Goal: Task Accomplishment & Management: Complete application form

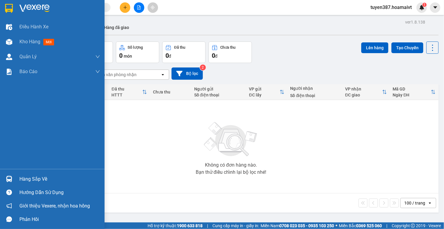
click at [6, 179] on img at bounding box center [9, 179] width 6 height 6
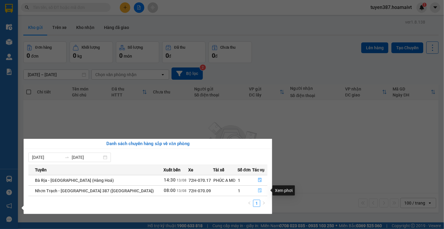
click at [258, 189] on icon "file-done" at bounding box center [260, 191] width 4 height 4
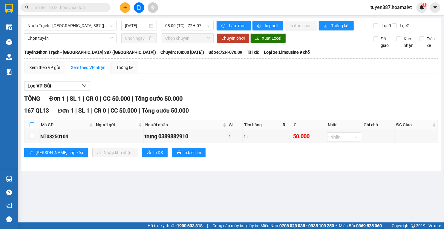
click at [33, 127] on input "checkbox" at bounding box center [32, 124] width 5 height 5
checkbox input "true"
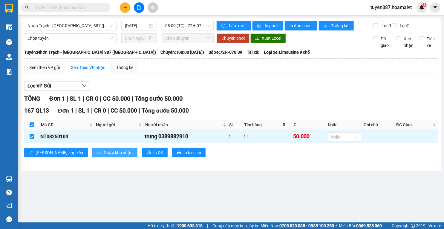
click at [104, 156] on span "Nhập kho nhận" at bounding box center [118, 152] width 29 height 7
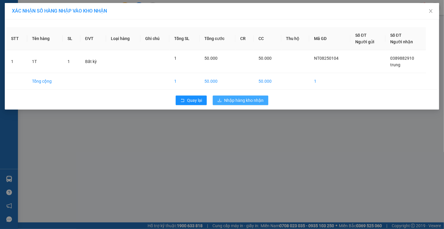
click at [232, 97] on span "Nhập hàng kho nhận" at bounding box center [243, 100] width 39 height 7
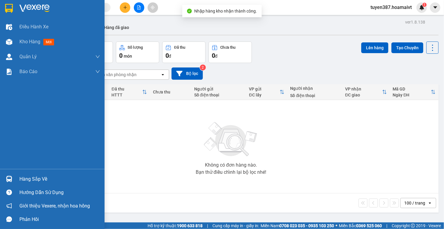
click at [3, 176] on div "Hàng sắp về" at bounding box center [52, 178] width 105 height 13
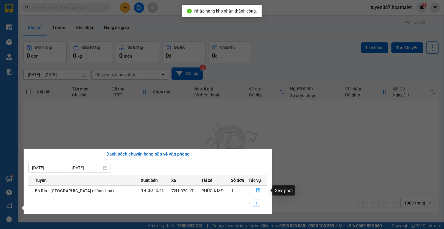
click at [257, 190] on icon "file-done" at bounding box center [258, 191] width 4 height 4
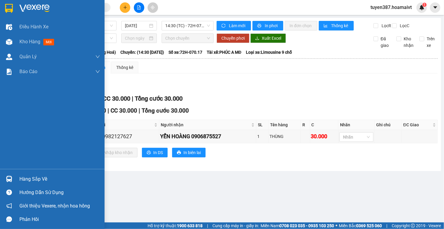
click at [6, 181] on img at bounding box center [9, 179] width 6 height 6
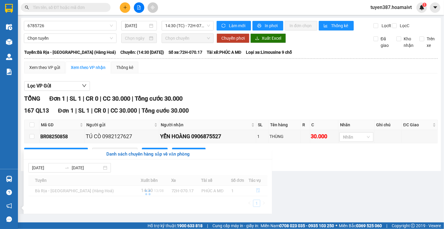
click at [320, 190] on section "Kết quả tìm kiếm ( 0 ) Bộ lọc No Data tuyen387.hoamaivt 1 Điều hành xe Kho hàng…" at bounding box center [222, 114] width 444 height 229
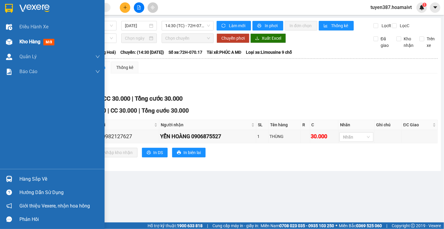
click at [6, 39] on img at bounding box center [9, 42] width 6 height 6
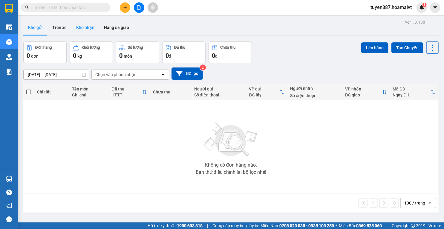
click at [84, 27] on button "Kho nhận" at bounding box center [85, 27] width 28 height 14
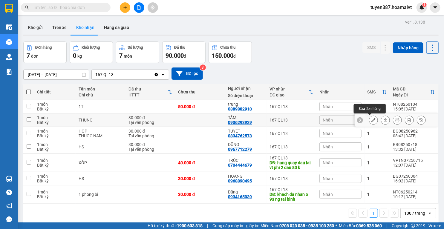
click at [371, 120] on icon at bounding box center [373, 120] width 4 height 4
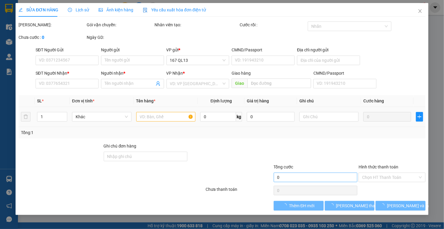
type input "0906907774"
type input "VIÊN"
type input "066088005609"
type input "0936293929"
type input "TÂM"
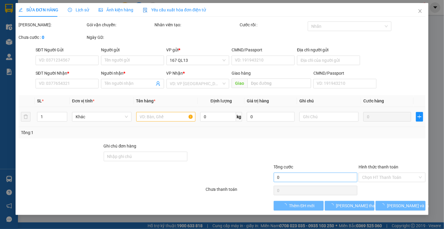
type input "30.000"
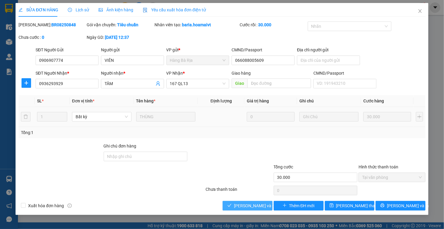
drag, startPoint x: 251, startPoint y: 206, endPoint x: 253, endPoint y: 204, distance: 3.6
click at [251, 206] on span "Lưu và Giao hàng" at bounding box center [262, 205] width 57 height 7
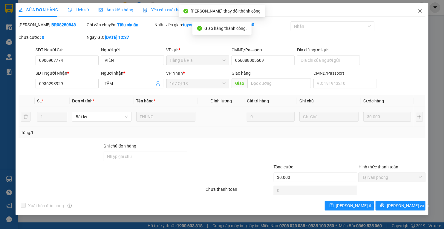
click at [419, 11] on icon "close" at bounding box center [419, 11] width 3 height 4
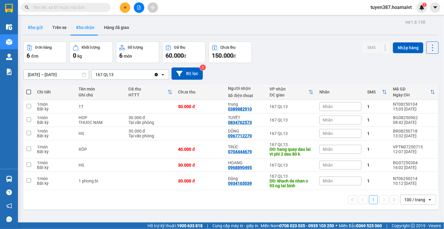
click at [37, 27] on button "Kho gửi" at bounding box center [35, 27] width 24 height 14
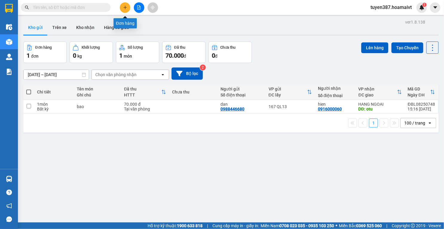
click at [127, 8] on icon "plus" at bounding box center [125, 7] width 4 height 4
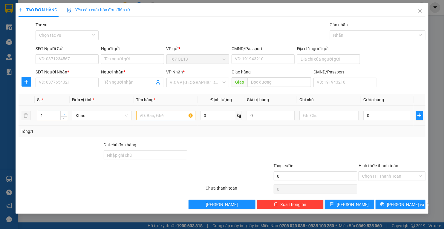
type input "2"
click at [64, 112] on span "up" at bounding box center [64, 114] width 4 height 4
click at [77, 80] on input "SĐT Người Nhận *" at bounding box center [67, 83] width 63 height 10
type input "0908720227"
click at [126, 82] on input "Người nhận *" at bounding box center [130, 82] width 50 height 7
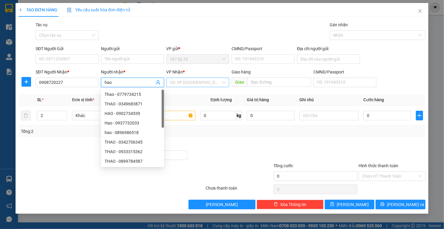
type input "hao"
click at [209, 84] on input "search" at bounding box center [196, 82] width 52 height 9
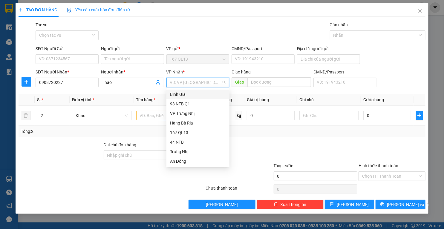
click at [210, 79] on input "search" at bounding box center [196, 82] width 52 height 9
click at [208, 82] on input "search" at bounding box center [196, 82] width 52 height 9
click at [192, 151] on div "HANG NGOAI" at bounding box center [198, 151] width 56 height 7
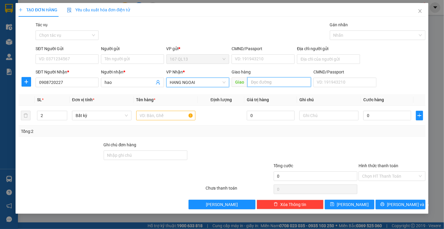
click at [279, 81] on input "text" at bounding box center [279, 82] width 64 height 10
type input "o tu"
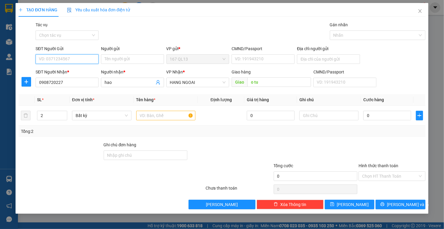
click at [74, 56] on input "SĐT Người Gửi" at bounding box center [67, 59] width 63 height 10
click at [73, 62] on input "SĐT Người Gửi" at bounding box center [67, 59] width 63 height 10
type input "0931778813"
click at [61, 72] on div "0931778813 - Cường" at bounding box center [67, 71] width 56 height 7
type input "Cường"
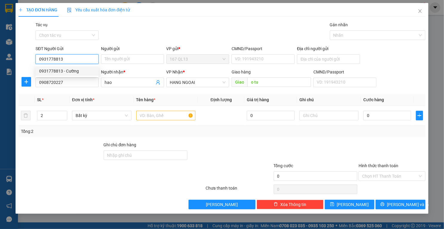
type input "079077005545"
type input "0931778813"
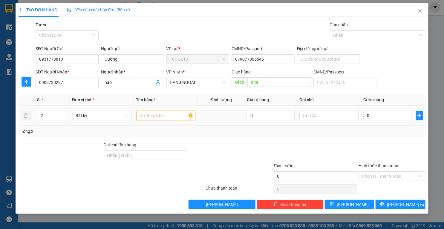
click at [158, 117] on input "text" at bounding box center [165, 116] width 59 height 10
click at [203, 79] on span "HANG NGOAI" at bounding box center [198, 82] width 56 height 9
type input "kien nl"
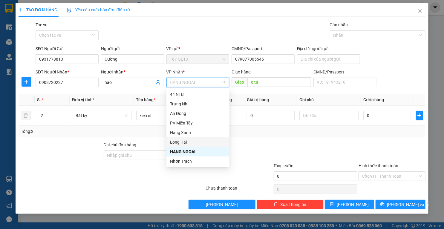
scroll to position [0, 0]
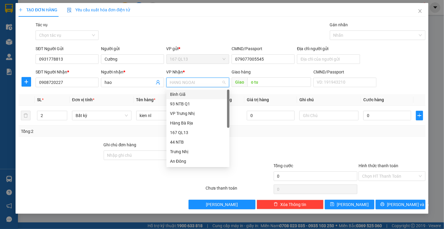
click at [190, 95] on div "Bình Giã" at bounding box center [198, 94] width 56 height 7
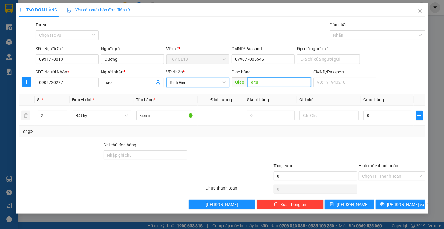
click at [268, 82] on input "o tu" at bounding box center [279, 82] width 64 height 10
click at [198, 82] on span "Bình Giã" at bounding box center [198, 82] width 56 height 9
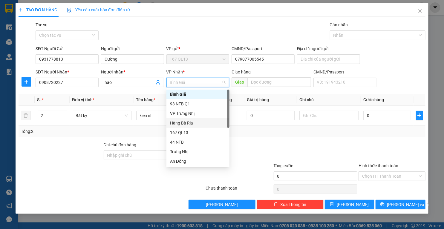
scroll to position [48, 0]
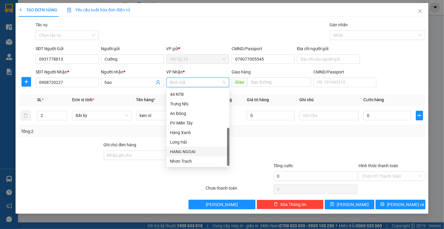
click at [190, 152] on div "HANG NGOAI" at bounding box center [198, 151] width 56 height 7
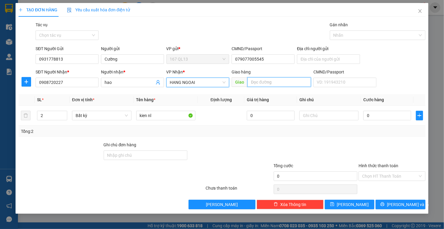
click at [285, 81] on input "text" at bounding box center [279, 82] width 64 height 10
type input "o tu"
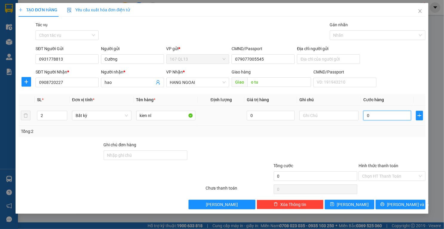
click at [386, 116] on input "0" at bounding box center [387, 116] width 48 height 10
type input "1"
type input "10"
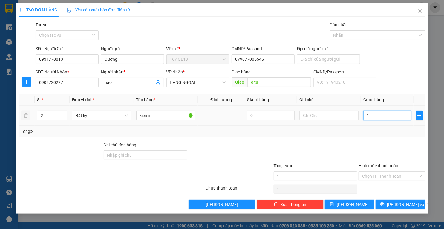
type input "10"
type input "100"
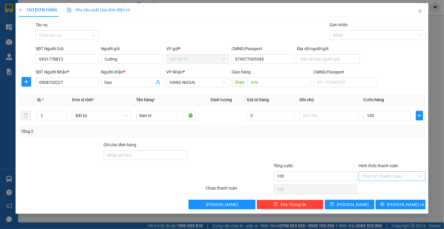
type input "100.000"
click at [393, 173] on input "Hình thức thanh toán" at bounding box center [390, 176] width 56 height 9
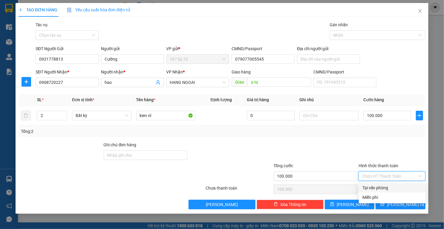
click at [383, 188] on div "Tại văn phòng" at bounding box center [392, 188] width 60 height 7
type input "0"
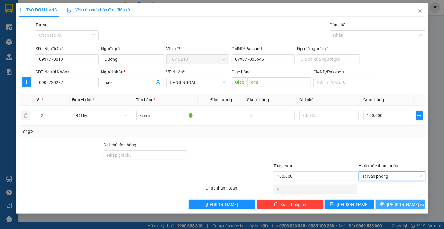
click at [383, 204] on button "[PERSON_NAME] và In" at bounding box center [400, 205] width 50 height 10
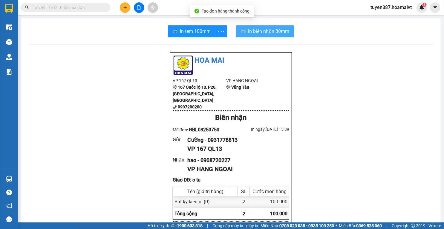
click at [273, 30] on span "In biên nhận 80mm" at bounding box center [268, 30] width 41 height 7
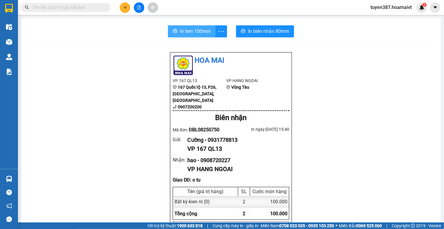
click at [190, 27] on button "In tem 100mm" at bounding box center [191, 31] width 47 height 12
click at [126, 7] on icon "plus" at bounding box center [124, 7] width 3 height 0
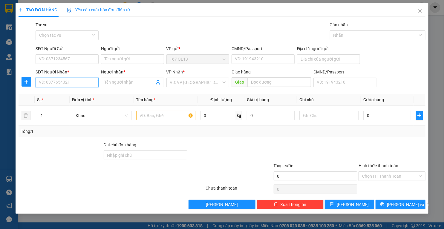
click at [87, 81] on input "SĐT Người Nhận *" at bounding box center [67, 83] width 63 height 10
drag, startPoint x: 80, startPoint y: 84, endPoint x: 80, endPoint y: 68, distance: 15.5
click at [80, 77] on div "SĐT Người Nhận * VD: 0377654321" at bounding box center [67, 79] width 63 height 21
type input "0918040986"
click at [122, 81] on input "Người nhận *" at bounding box center [130, 82] width 50 height 7
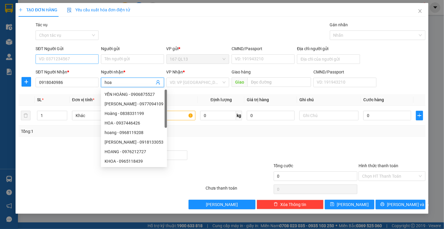
type input "hoa"
click at [81, 58] on input "SĐT Người Gửi" at bounding box center [67, 59] width 63 height 10
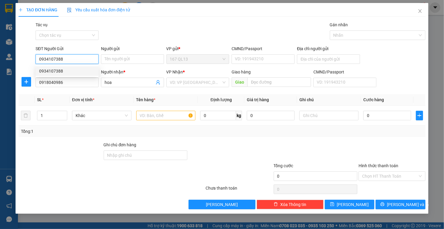
type input "0934107388"
click at [56, 66] on div "0934107388 0934107388" at bounding box center [67, 71] width 63 height 12
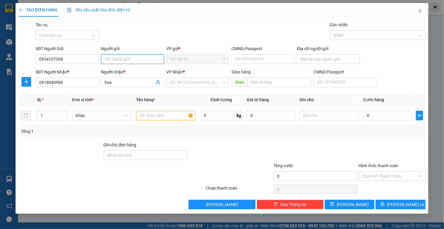
click at [145, 58] on input "Người gửi" at bounding box center [132, 59] width 63 height 10
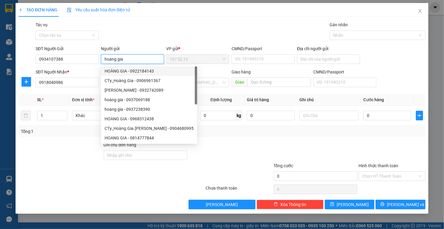
type input "hoang gia"
click at [229, 168] on div at bounding box center [239, 172] width 68 height 21
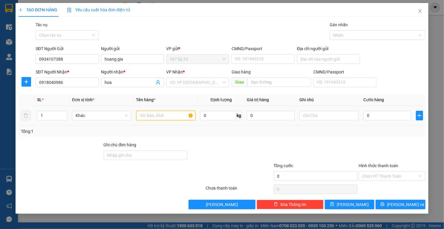
click at [183, 117] on input "text" at bounding box center [165, 116] width 59 height 10
type input "goi nl"
drag, startPoint x: 314, startPoint y: 116, endPoint x: 314, endPoint y: 110, distance: 6.0
click at [314, 110] on div at bounding box center [328, 116] width 59 height 12
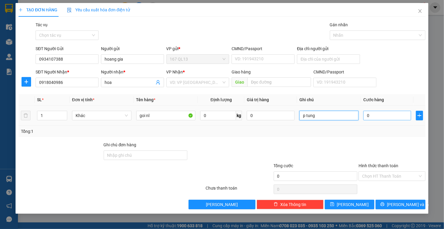
type input "p tung"
click at [384, 117] on input "0" at bounding box center [387, 116] width 48 height 10
type input "3"
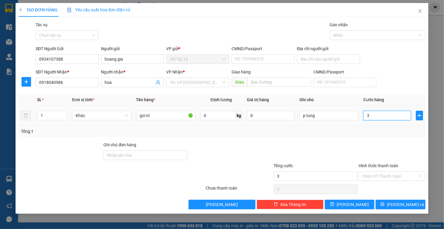
type input "30"
type input "30.000"
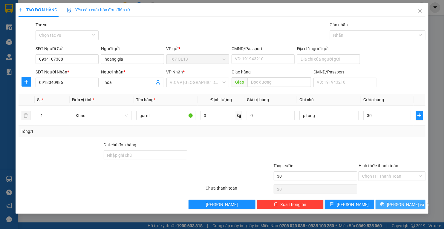
type input "30.000"
click at [385, 204] on button "[PERSON_NAME] và In" at bounding box center [400, 205] width 50 height 10
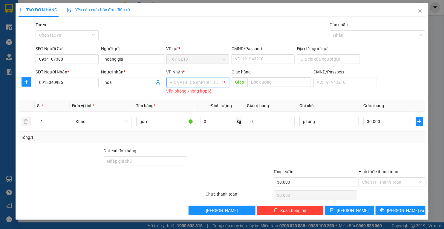
click at [199, 80] on input "search" at bounding box center [196, 82] width 52 height 9
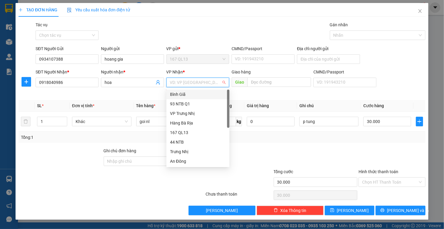
click at [189, 95] on div "Bình Giã" at bounding box center [198, 94] width 56 height 7
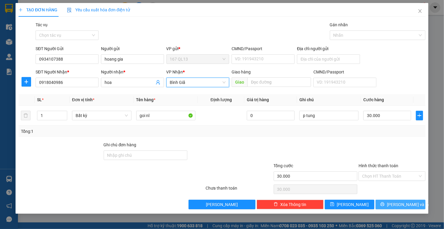
click at [386, 205] on button "[PERSON_NAME] và In" at bounding box center [400, 205] width 50 height 10
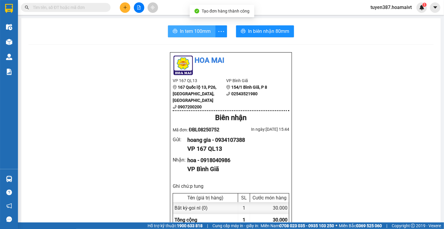
click at [204, 27] on button "In tem 100mm" at bounding box center [191, 31] width 47 height 12
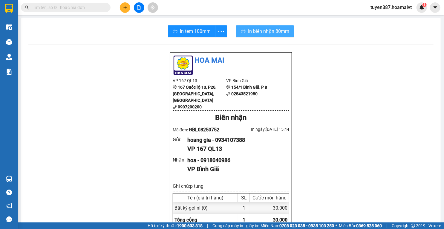
click at [258, 31] on span "In biên nhận 80mm" at bounding box center [268, 30] width 41 height 7
click at [124, 6] on icon "plus" at bounding box center [125, 7] width 4 height 4
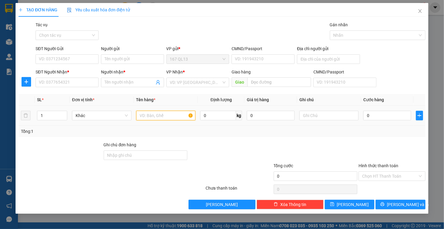
click at [185, 119] on input "text" at bounding box center [165, 116] width 59 height 10
type input "thung"
click at [74, 79] on input "SĐT Người Nhận *" at bounding box center [67, 83] width 63 height 10
type input "0969063529"
click at [130, 80] on input "Người nhận *" at bounding box center [130, 82] width 50 height 7
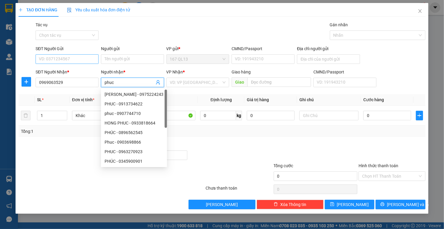
type input "phuc"
drag, startPoint x: 65, startPoint y: 57, endPoint x: 47, endPoint y: 20, distance: 41.4
click at [61, 41] on div "Transit Pickup Surcharge Ids Transit Deliver Surcharge Ids Transit Deliver Surc…" at bounding box center [222, 115] width 407 height 188
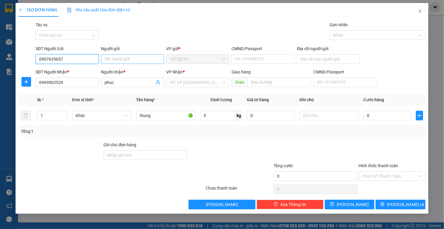
type input "0907635657"
drag, startPoint x: 127, startPoint y: 59, endPoint x: 123, endPoint y: 46, distance: 13.3
click at [127, 57] on input "Người gửi" at bounding box center [132, 59] width 63 height 10
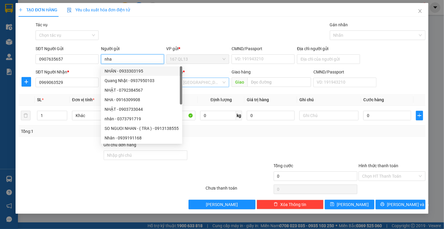
type input "nha"
click at [201, 82] on input "search" at bounding box center [196, 82] width 52 height 9
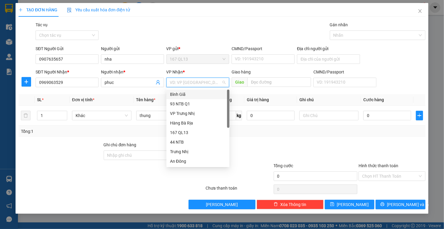
click at [200, 95] on div "Bình Giã" at bounding box center [198, 94] width 56 height 7
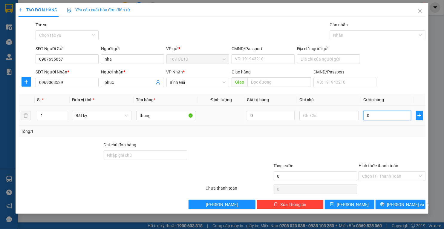
click at [375, 115] on input "0" at bounding box center [387, 116] width 48 height 10
type input "4"
type input "40"
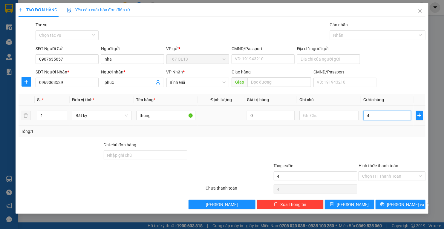
type input "40"
type input "40.000"
click at [386, 174] on input "Hình thức thanh toán" at bounding box center [390, 176] width 56 height 9
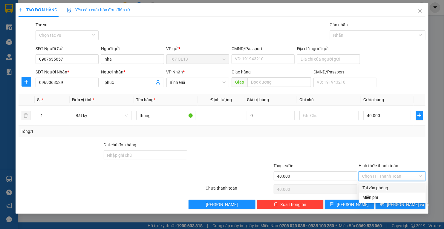
click at [383, 186] on div "Tại văn phòng" at bounding box center [392, 188] width 60 height 7
type input "0"
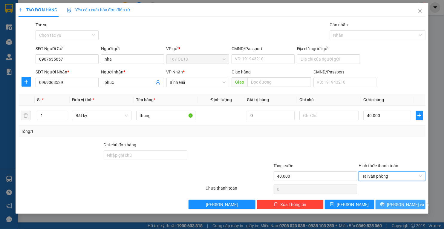
click at [385, 203] on button "[PERSON_NAME] và In" at bounding box center [400, 205] width 50 height 10
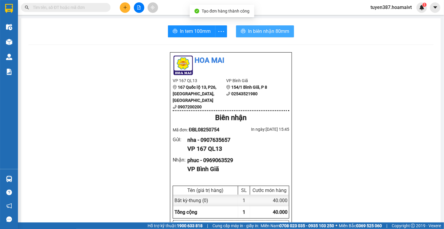
click at [266, 28] on span "In biên nhận 80mm" at bounding box center [268, 30] width 41 height 7
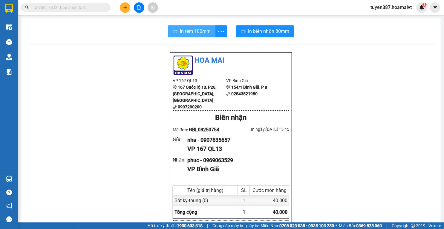
click at [197, 28] on span "In tem 100mm" at bounding box center [195, 30] width 31 height 7
click at [123, 6] on icon "plus" at bounding box center [125, 7] width 4 height 4
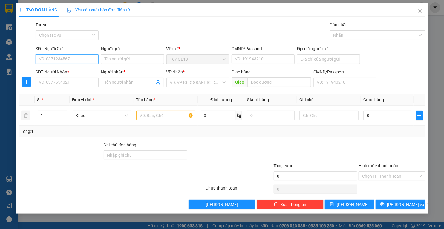
drag, startPoint x: 80, startPoint y: 59, endPoint x: 75, endPoint y: 52, distance: 8.5
click at [79, 58] on input "SĐT Người Gửi" at bounding box center [67, 59] width 63 height 10
click at [69, 70] on div "0904109552 - ĐỨC" at bounding box center [72, 71] width 67 height 7
type input "0904109552"
type input "ĐỨC"
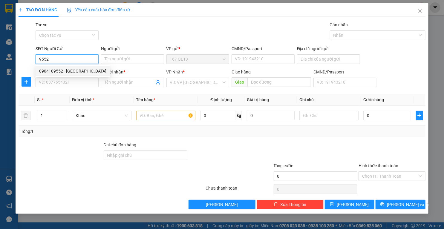
type input "0938280038"
type input "Khoa"
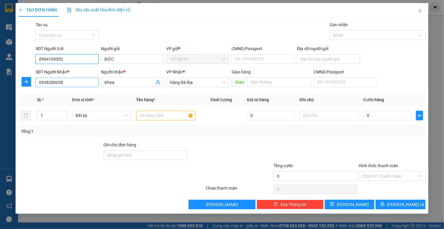
type input "0904109552"
click at [72, 82] on input "0938280038" at bounding box center [67, 83] width 63 height 10
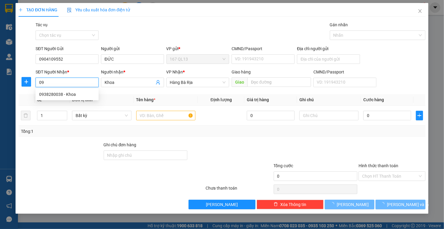
type input "0"
click at [71, 79] on input "SĐT Người Nhận *" at bounding box center [67, 83] width 63 height 10
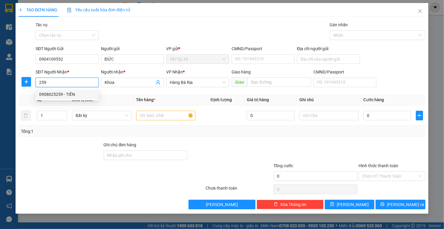
click at [59, 97] on div "0908025259 - TIẾN" at bounding box center [67, 94] width 56 height 7
type input "0908025259"
type input "TIẾN"
type input "0908025259"
click at [158, 117] on input "text" at bounding box center [165, 116] width 59 height 10
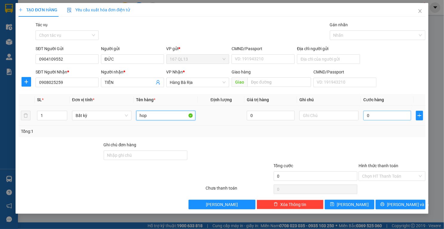
type input "hop"
type input "3"
type input "30"
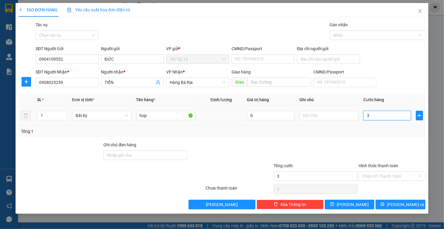
type input "30"
type input "30.000"
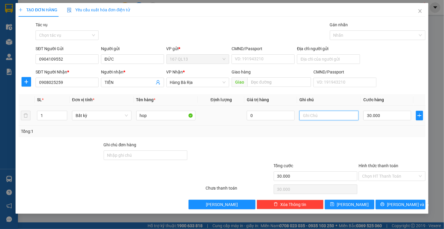
click at [323, 115] on input "text" at bounding box center [328, 116] width 59 height 10
type input "p tung"
click at [396, 176] on input "Hình thức thanh toán" at bounding box center [390, 176] width 56 height 9
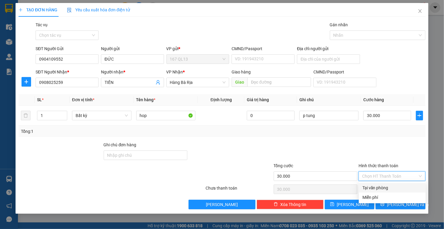
click at [386, 186] on div "Tại văn phòng" at bounding box center [392, 188] width 60 height 7
type input "0"
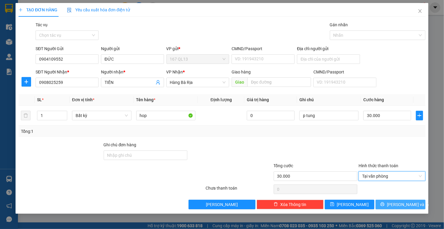
click at [383, 204] on button "[PERSON_NAME] và In" at bounding box center [400, 205] width 50 height 10
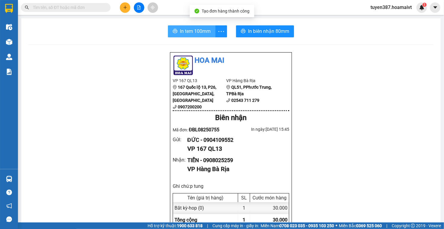
click at [192, 32] on span "In tem 100mm" at bounding box center [195, 30] width 31 height 7
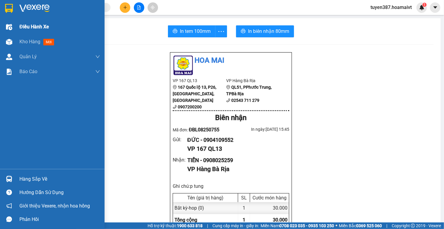
click at [6, 40] on div at bounding box center [9, 42] width 10 height 10
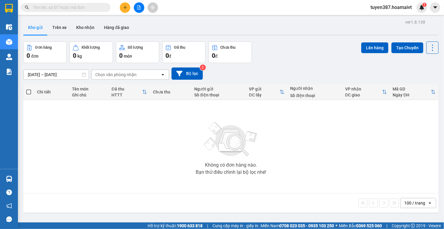
click at [103, 7] on input "text" at bounding box center [68, 7] width 70 height 7
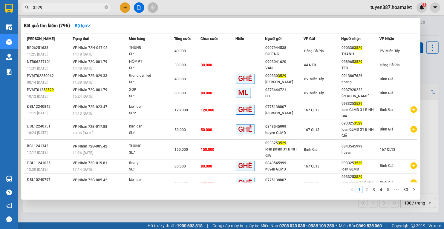
click at [52, 9] on input "3529" at bounding box center [68, 7] width 70 height 7
type input "3"
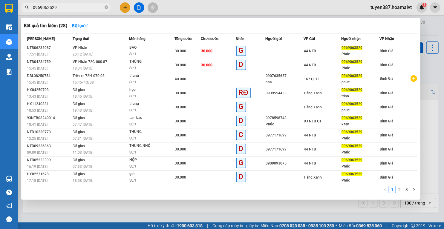
type input "0969063529"
click at [106, 7] on icon "close-circle" at bounding box center [107, 7] width 4 height 4
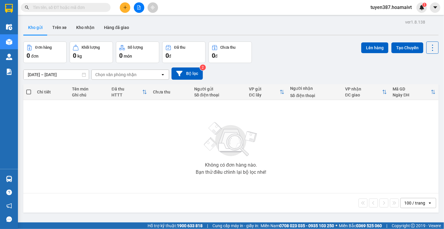
click at [35, 27] on button "Kho gửi" at bounding box center [35, 27] width 24 height 14
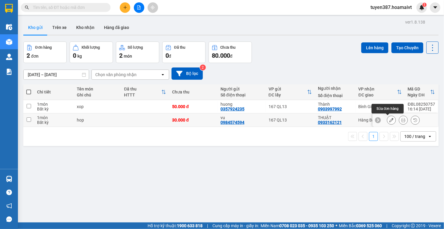
click at [389, 121] on icon at bounding box center [391, 120] width 4 height 4
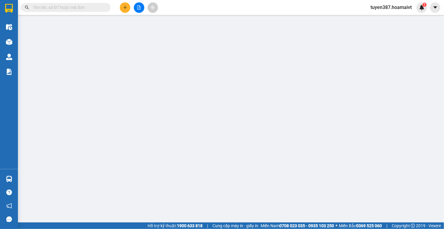
type input "0984574594"
type input "vu"
type input "0933162121"
type input "THUẬT"
type input "30.000"
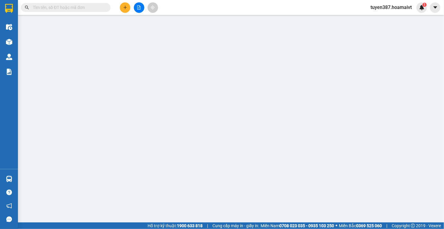
type input "30.000"
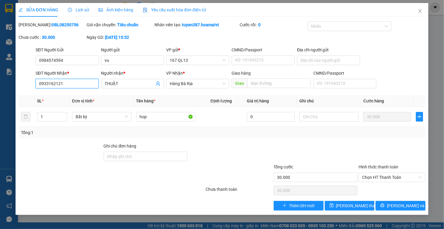
click at [72, 84] on input "0933162121" at bounding box center [67, 84] width 63 height 10
type input "0"
type input "0933358515"
click at [123, 82] on input "THUẬT" at bounding box center [130, 83] width 50 height 7
type input "T"
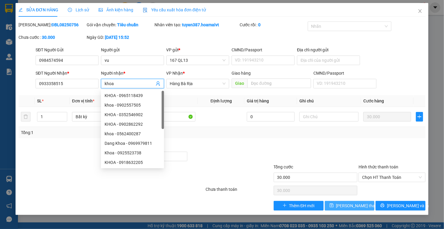
type input "khoa"
click at [348, 206] on span "[PERSON_NAME] thay đổi" at bounding box center [360, 205] width 48 height 7
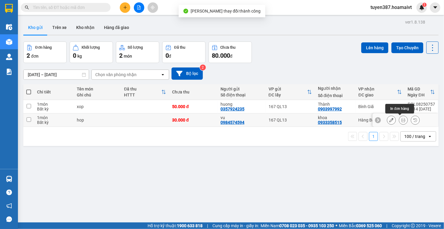
click at [401, 120] on icon at bounding box center [403, 120] width 4 height 4
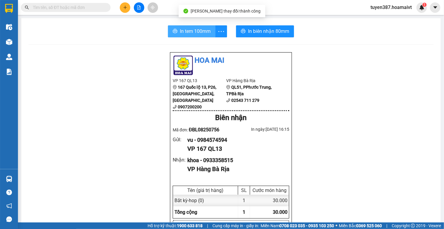
click at [187, 31] on span "In tem 100mm" at bounding box center [195, 30] width 31 height 7
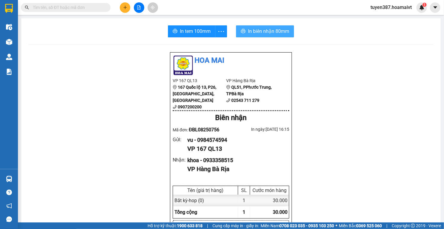
click at [264, 32] on span "In biên nhận 80mm" at bounding box center [268, 30] width 41 height 7
click at [124, 7] on icon "plus" at bounding box center [125, 7] width 4 height 4
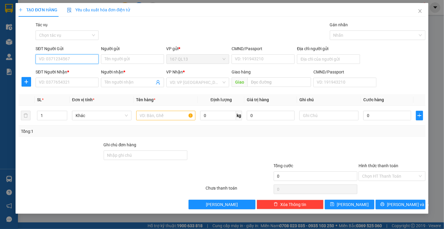
click at [83, 58] on input "SĐT Người Gửi" at bounding box center [67, 59] width 63 height 10
click at [56, 70] on div "0967848135" at bounding box center [67, 71] width 56 height 7
type input "0967848135"
type input "0908714174"
type input "[PERSON_NAME]"
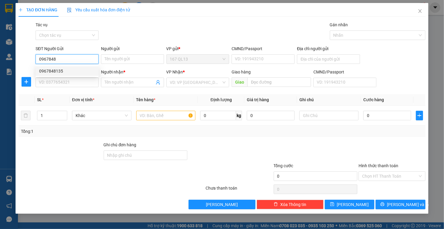
type input "cai mep"
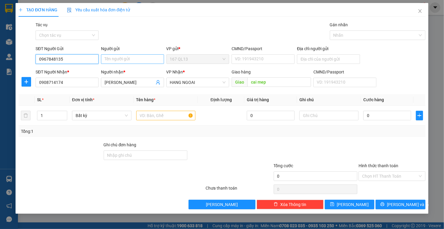
type input "0967848135"
click at [134, 56] on input "Người gửi" at bounding box center [132, 59] width 63 height 10
type input "bao bi c tong"
click at [84, 81] on input "0908714174" at bounding box center [67, 83] width 63 height 10
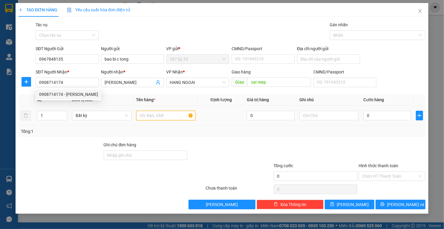
click at [176, 116] on input "text" at bounding box center [165, 116] width 59 height 10
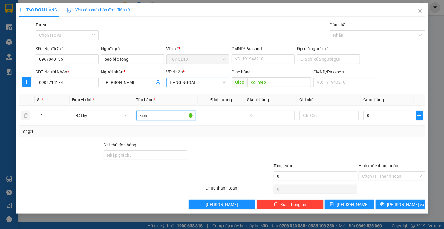
click at [210, 82] on span "HANG NGOAI" at bounding box center [198, 82] width 56 height 9
type input "kien"
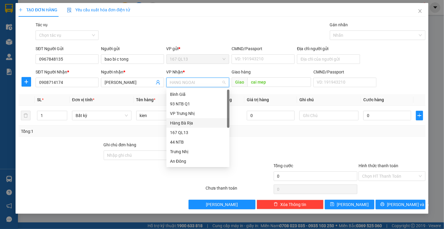
click at [192, 124] on div "Hàng Bà Rịa" at bounding box center [198, 123] width 56 height 7
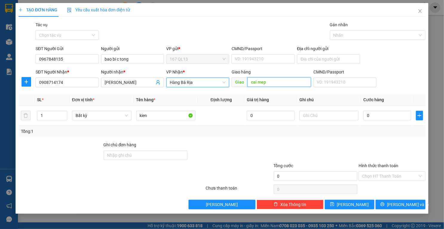
click at [274, 83] on input "cai mep" at bounding box center [279, 82] width 64 height 10
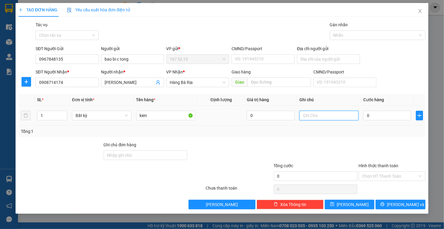
click at [329, 115] on input "text" at bounding box center [328, 116] width 59 height 10
click at [384, 115] on input "0" at bounding box center [387, 116] width 48 height 10
type input "5"
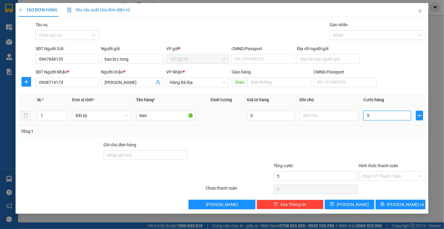
type input "50"
type input "50.000"
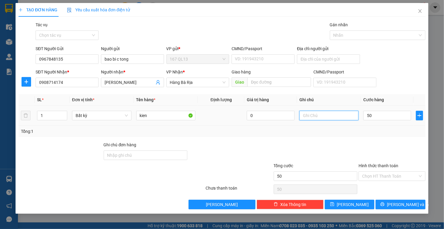
type input "50.000"
click at [333, 118] on input "text" at bounding box center [328, 116] width 59 height 10
type input "giay"
drag, startPoint x: 384, startPoint y: 204, endPoint x: 375, endPoint y: 183, distance: 22.3
click at [385, 202] on button "[PERSON_NAME] và In" at bounding box center [400, 205] width 50 height 10
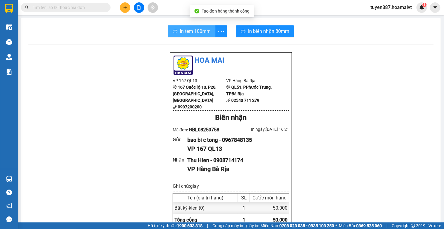
click at [185, 29] on span "In tem 100mm" at bounding box center [195, 30] width 31 height 7
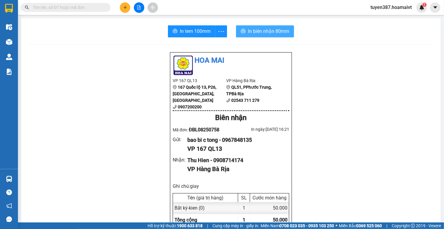
click at [250, 30] on span "In biên nhận 80mm" at bounding box center [268, 30] width 41 height 7
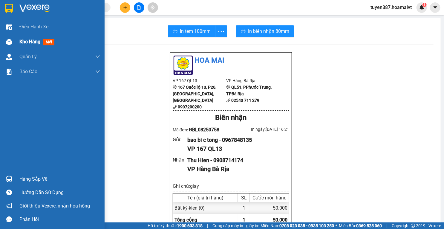
click at [10, 42] on img at bounding box center [9, 42] width 6 height 6
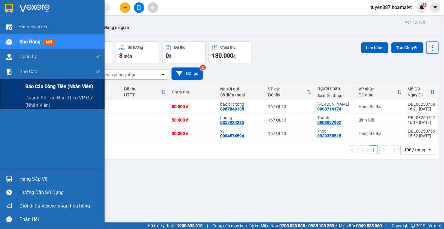
click at [47, 87] on span "Báo cáo dòng tiền (nhân viên)" at bounding box center [59, 86] width 68 height 7
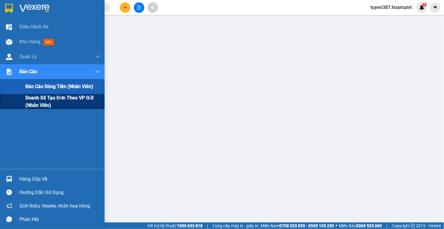
click at [44, 99] on span "Doanh số tạo đơn theo VP gửi (nhân viên)" at bounding box center [62, 101] width 75 height 15
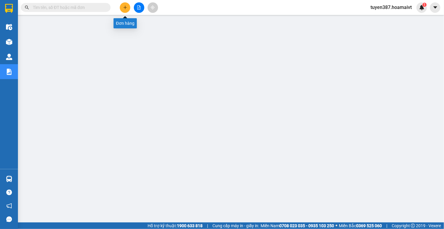
click at [123, 6] on icon "plus" at bounding box center [125, 7] width 4 height 4
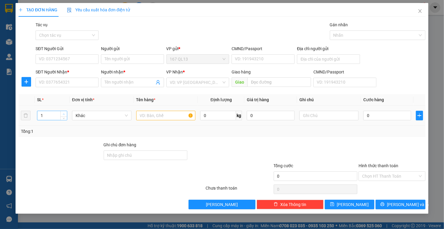
type input "2"
click at [65, 114] on icon "up" at bounding box center [64, 114] width 2 height 2
click at [164, 114] on input "text" at bounding box center [165, 116] width 59 height 10
type input "thung"
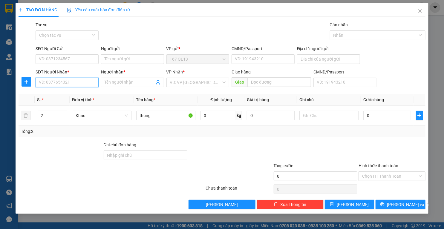
click at [77, 82] on input "SĐT Người Nhận *" at bounding box center [67, 83] width 63 height 10
type input "0971883387"
click at [144, 83] on input "Người nhận *" at bounding box center [130, 82] width 50 height 7
click at [189, 78] on input "search" at bounding box center [196, 82] width 52 height 9
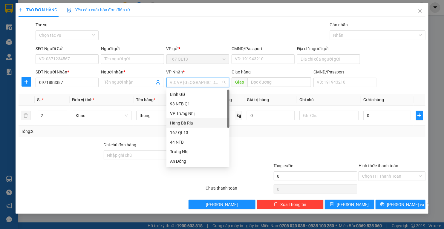
click at [187, 124] on div "Hàng Bà Rịa" at bounding box center [198, 123] width 56 height 7
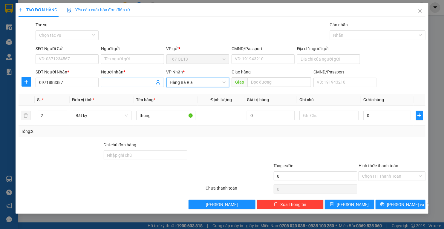
click at [119, 82] on input "Người nhận *" at bounding box center [130, 82] width 50 height 7
type input "k"
click at [71, 59] on input "SĐT Người Gửi" at bounding box center [67, 59] width 63 height 10
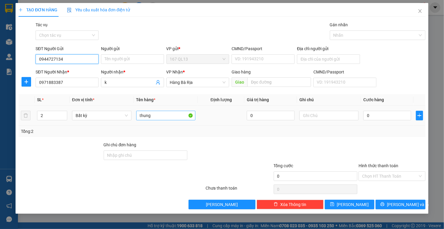
type input "0944727134"
click at [168, 118] on input "thung" at bounding box center [165, 116] width 59 height 10
type input "thungkien"
type input "8"
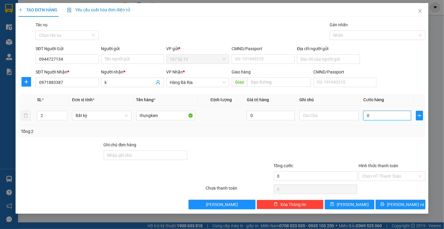
type input "8"
type input "80"
type input "80.000"
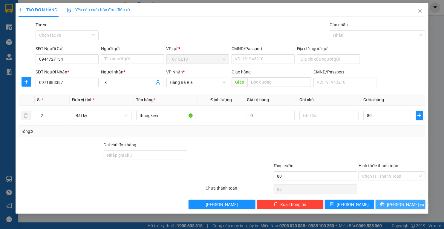
type input "80.000"
click at [384, 207] on button "[PERSON_NAME] và In" at bounding box center [400, 205] width 50 height 10
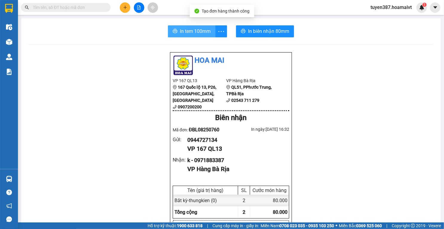
click at [187, 30] on span "In tem 100mm" at bounding box center [195, 30] width 31 height 7
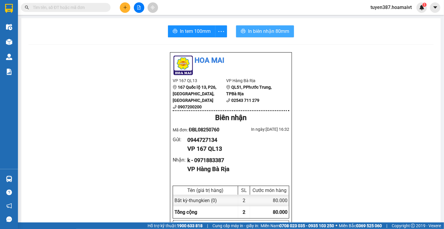
click at [256, 27] on button "In biên nhận 80mm" at bounding box center [265, 31] width 58 height 12
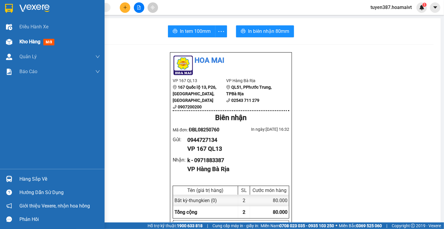
click at [11, 42] on img at bounding box center [9, 42] width 6 height 6
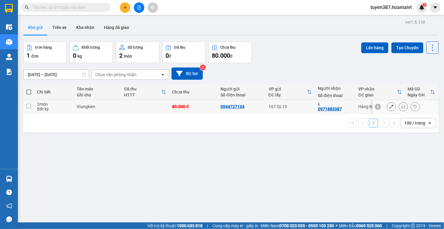
click at [308, 108] on div "167 QL13" at bounding box center [289, 106] width 43 height 5
checkbox input "true"
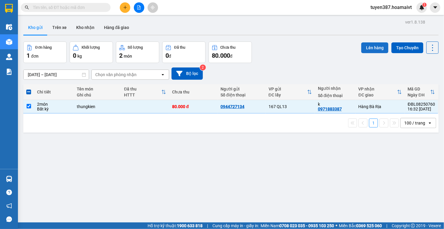
click at [374, 48] on button "Lên hàng" at bounding box center [374, 47] width 27 height 11
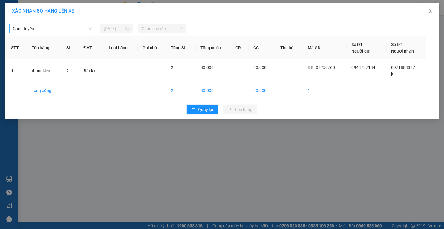
click at [79, 30] on span "Chọn tuyến" at bounding box center [52, 28] width 79 height 9
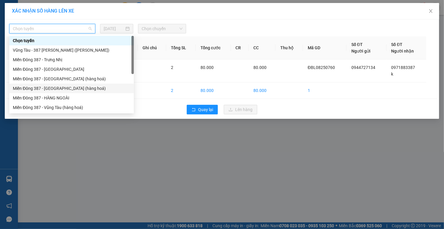
click at [54, 86] on div "Miền Đông 387 - [GEOGRAPHIC_DATA] (hàng hoá)" at bounding box center [71, 88] width 117 height 7
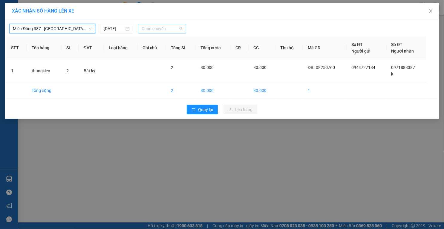
click at [174, 26] on span "Chọn chuyến" at bounding box center [162, 28] width 41 height 9
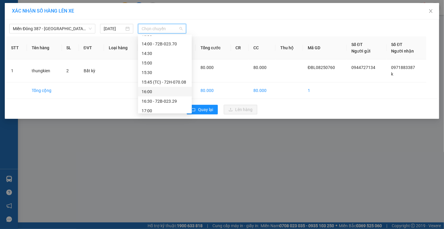
scroll to position [191, 0]
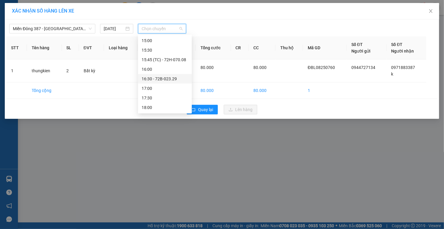
click at [165, 78] on div "16:30 - 72B-023.29" at bounding box center [165, 79] width 47 height 7
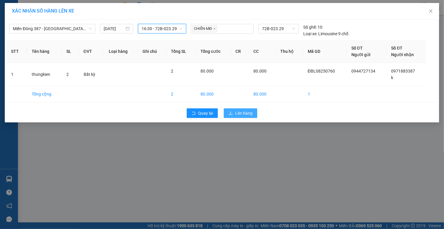
click at [247, 110] on span "Lên hàng" at bounding box center [243, 113] width 17 height 7
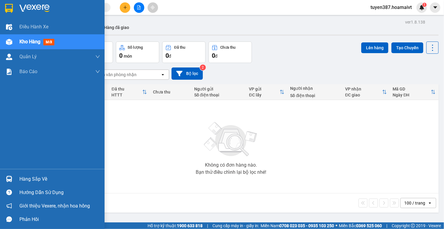
click at [20, 178] on div "Hàng sắp về" at bounding box center [59, 179] width 81 height 9
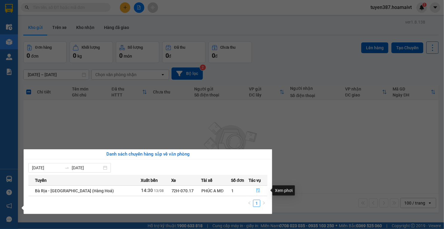
click at [256, 190] on icon "file-done" at bounding box center [258, 190] width 4 height 4
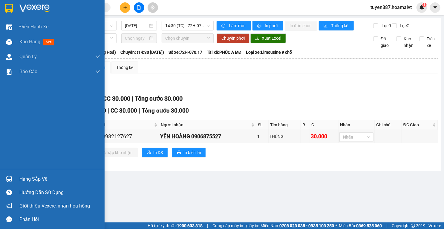
drag, startPoint x: 9, startPoint y: 174, endPoint x: 13, endPoint y: 170, distance: 6.3
click at [10, 174] on div at bounding box center [9, 179] width 10 height 10
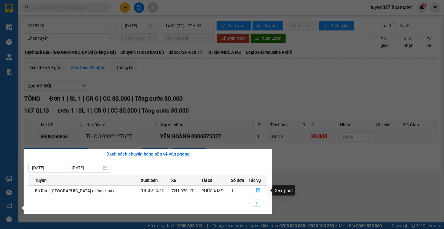
click at [257, 190] on icon "file-done" at bounding box center [258, 191] width 4 height 4
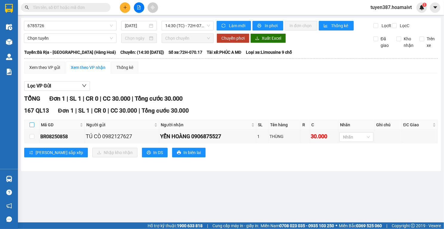
click at [31, 127] on input "checkbox" at bounding box center [32, 124] width 5 height 5
checkbox input "true"
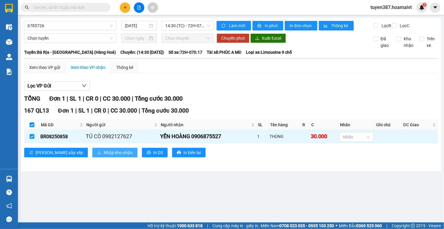
click at [104, 156] on span "Nhập kho nhận" at bounding box center [118, 152] width 29 height 7
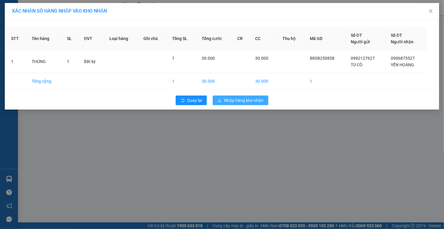
click at [252, 100] on span "Nhập hàng kho nhận" at bounding box center [243, 100] width 39 height 7
